Goal: Obtain resource: Obtain resource

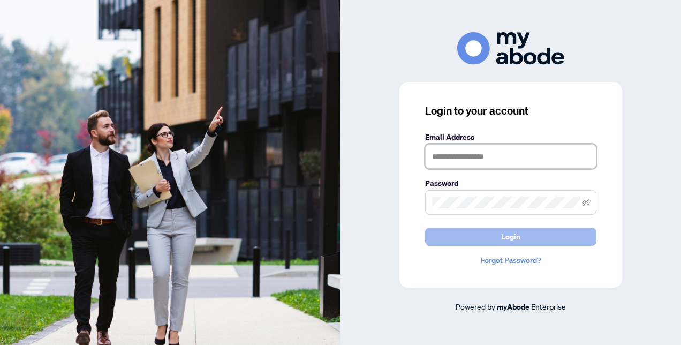
type input "**********"
click at [497, 237] on button "Login" at bounding box center [510, 237] width 171 height 18
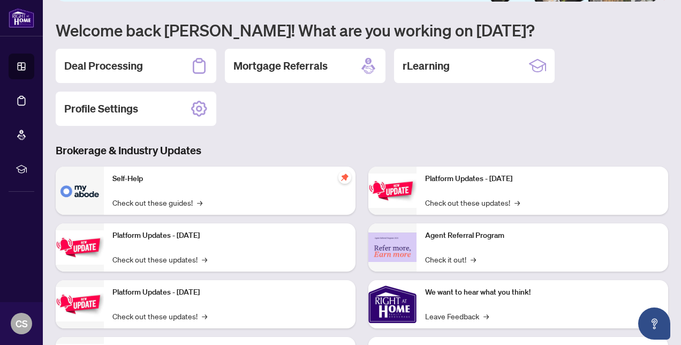
scroll to position [54, 0]
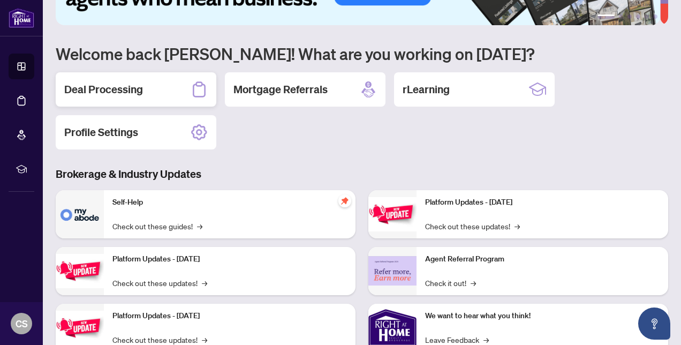
click at [137, 90] on h2 "Deal Processing" at bounding box center [103, 89] width 79 height 15
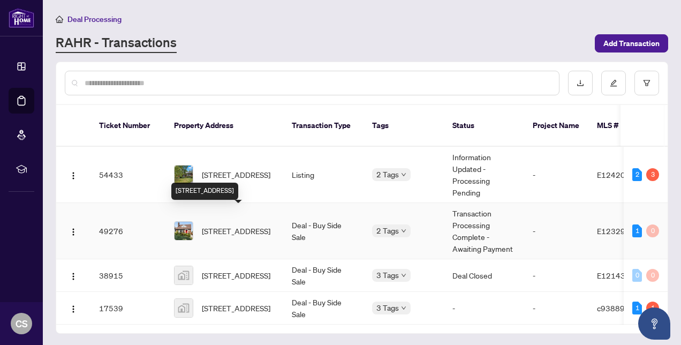
click at [224, 225] on span "[STREET_ADDRESS]" at bounding box center [236, 231] width 69 height 12
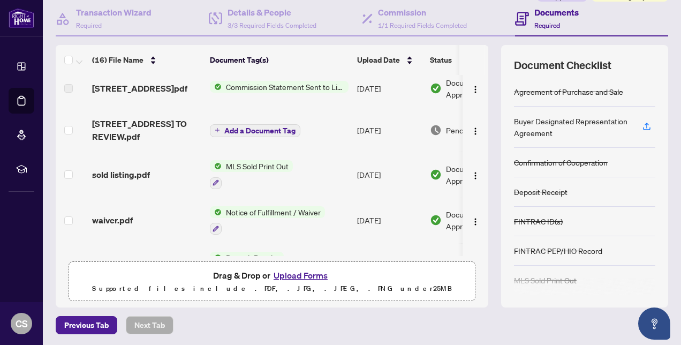
scroll to position [214, 0]
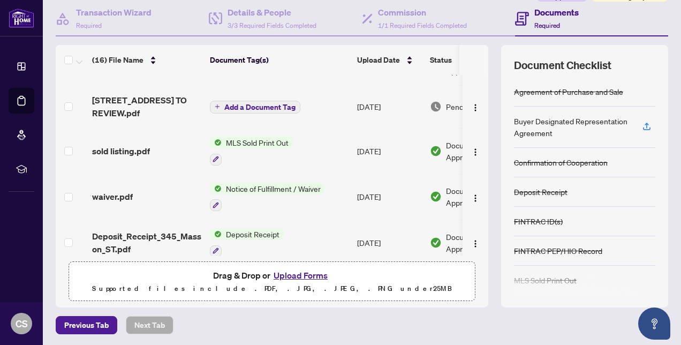
click at [263, 140] on span "MLS Sold Print Out" at bounding box center [257, 143] width 71 height 12
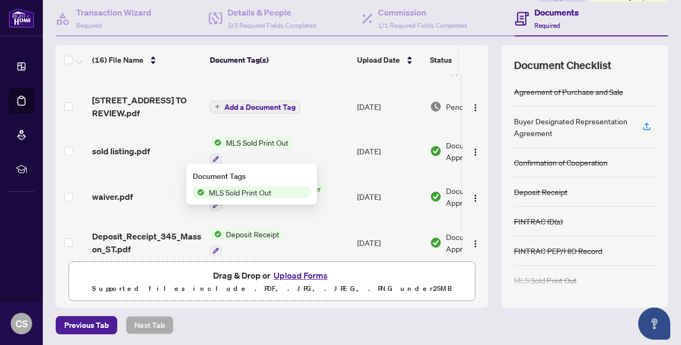
click at [248, 230] on span "Deposit Receipt" at bounding box center [253, 234] width 62 height 12
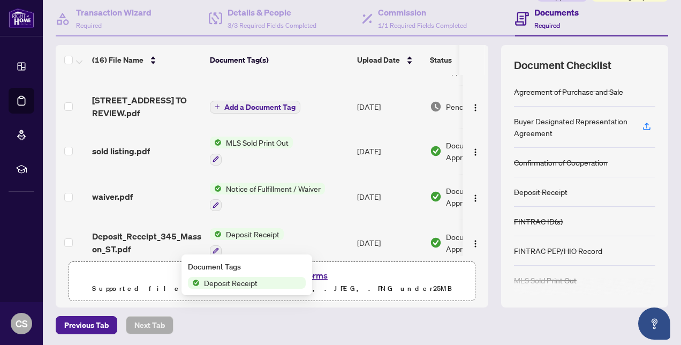
click at [233, 283] on span "Deposit Receipt" at bounding box center [231, 283] width 62 height 12
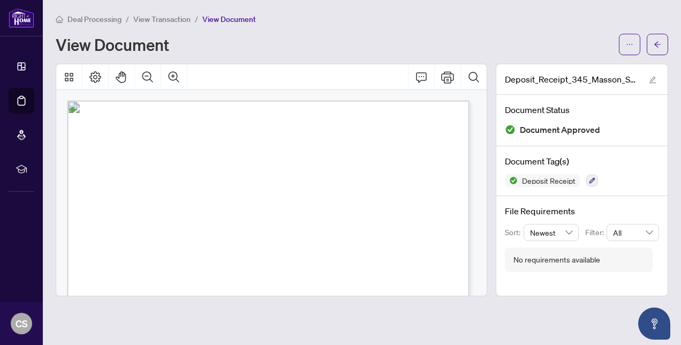
click at [156, 17] on span "View Transaction" at bounding box center [161, 19] width 57 height 10
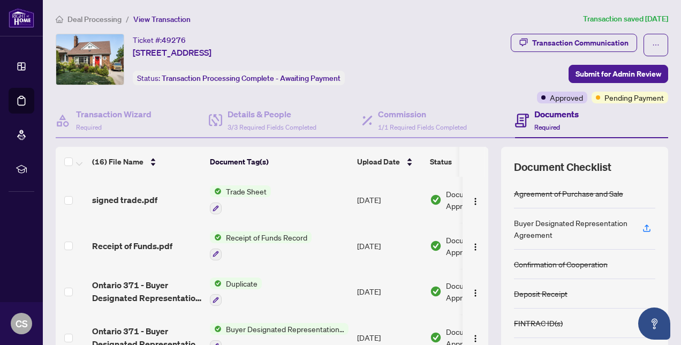
click at [238, 188] on span "Trade Sheet" at bounding box center [246, 191] width 49 height 12
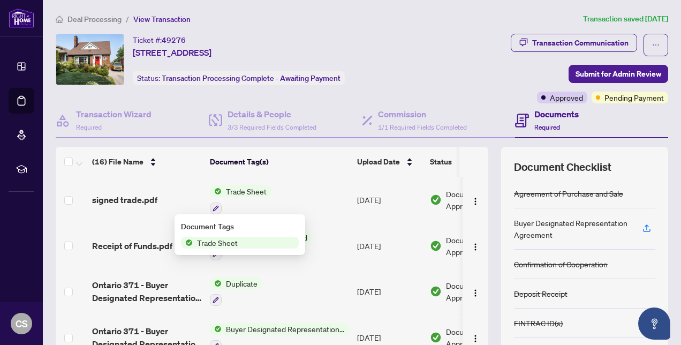
click at [228, 243] on span "Trade Sheet" at bounding box center [217, 243] width 49 height 12
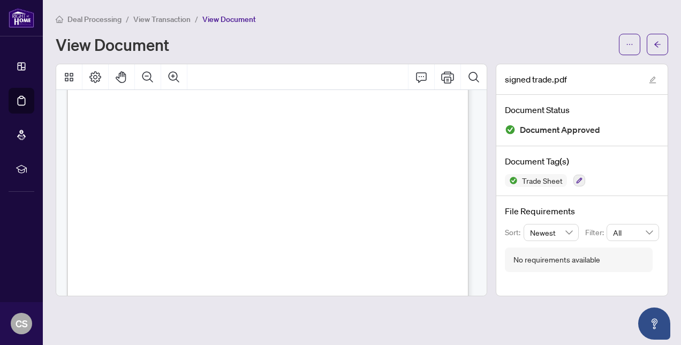
scroll to position [54, 0]
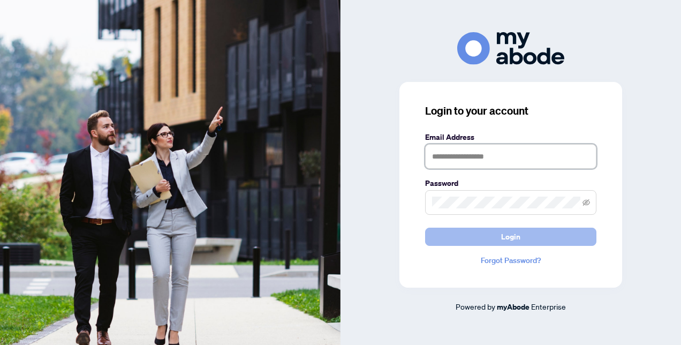
type input "**********"
click at [504, 241] on span "Login" at bounding box center [510, 236] width 19 height 17
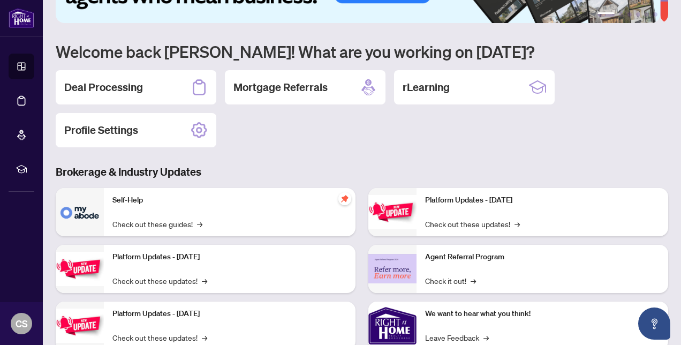
scroll to position [38, 0]
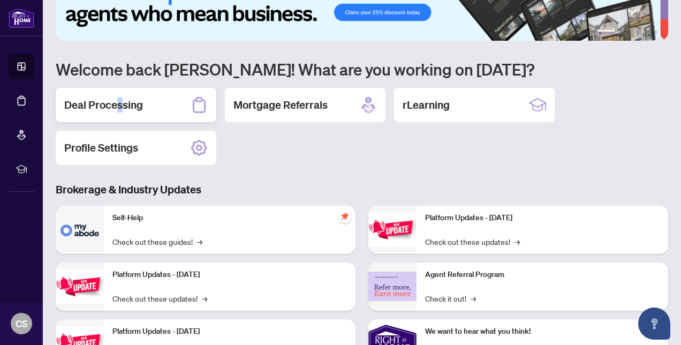
click at [119, 105] on h2 "Deal Processing" at bounding box center [103, 104] width 79 height 15
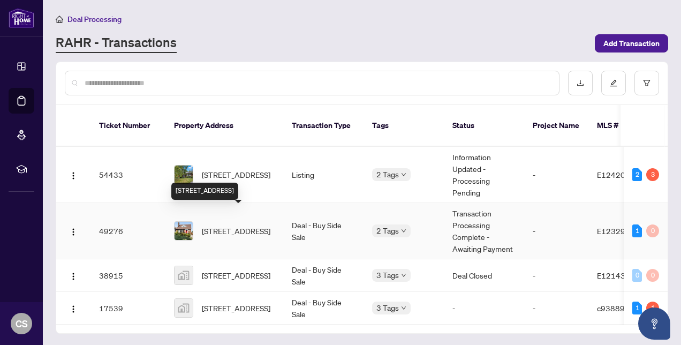
click at [260, 225] on span "[STREET_ADDRESS]" at bounding box center [236, 231] width 69 height 12
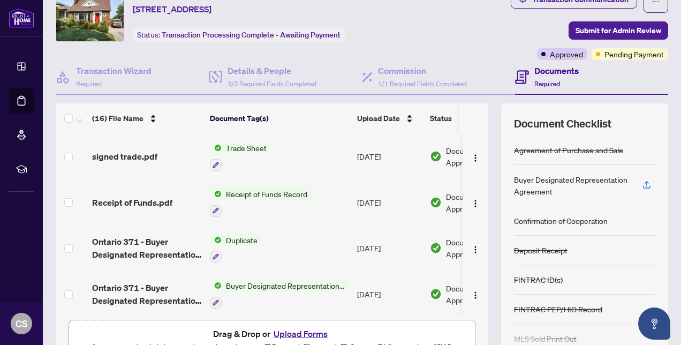
scroll to position [54, 0]
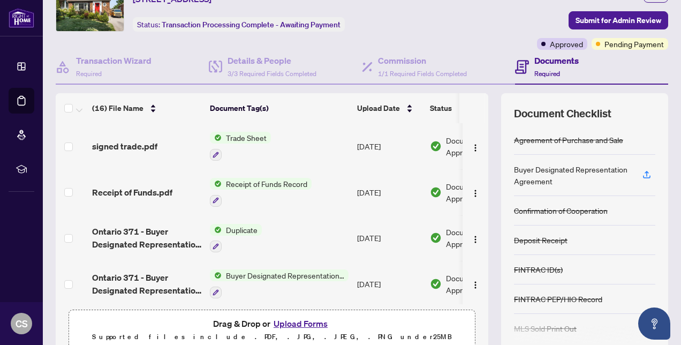
click at [255, 137] on span "Trade Sheet" at bounding box center [246, 138] width 49 height 12
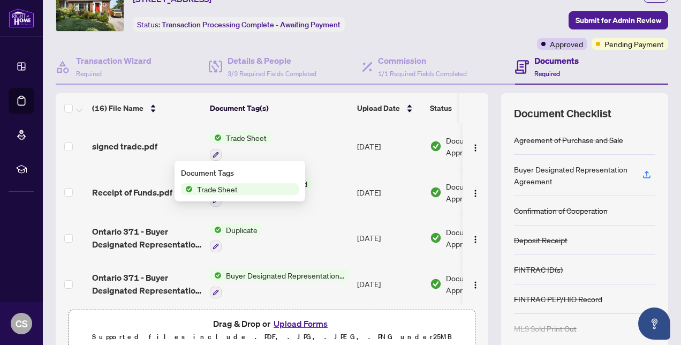
click at [225, 191] on span "Trade Sheet" at bounding box center [217, 189] width 49 height 12
